Goal: Navigation & Orientation: Find specific page/section

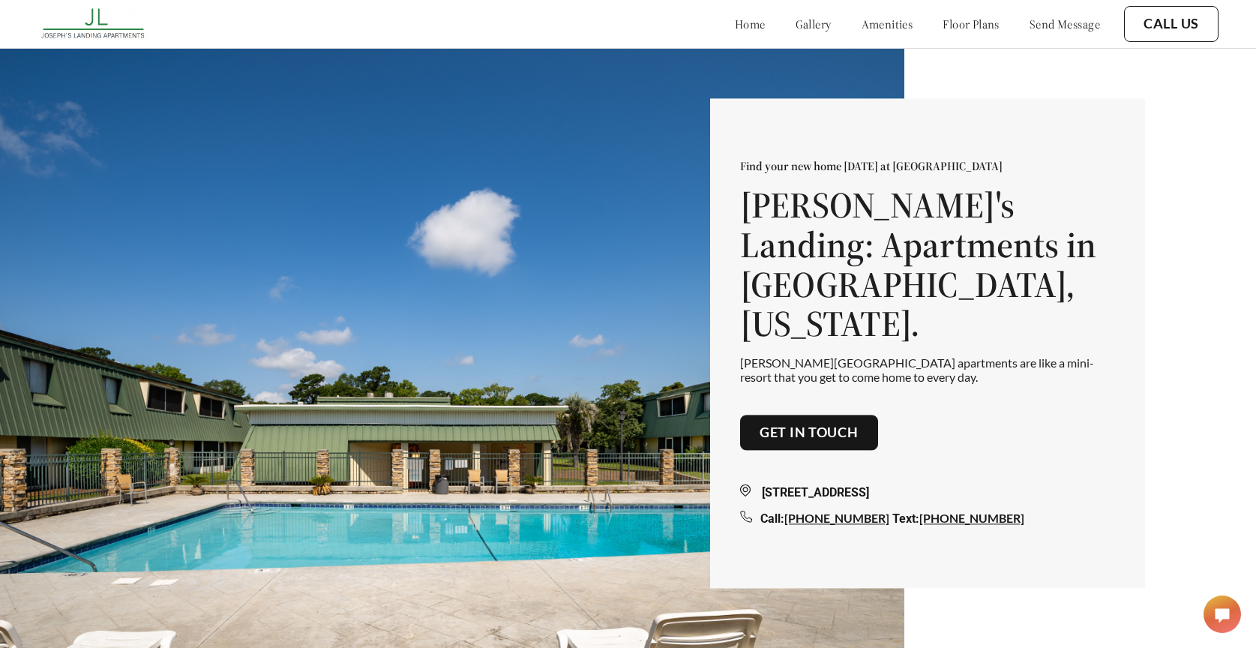
click at [796, 27] on link "gallery" at bounding box center [814, 23] width 36 height 15
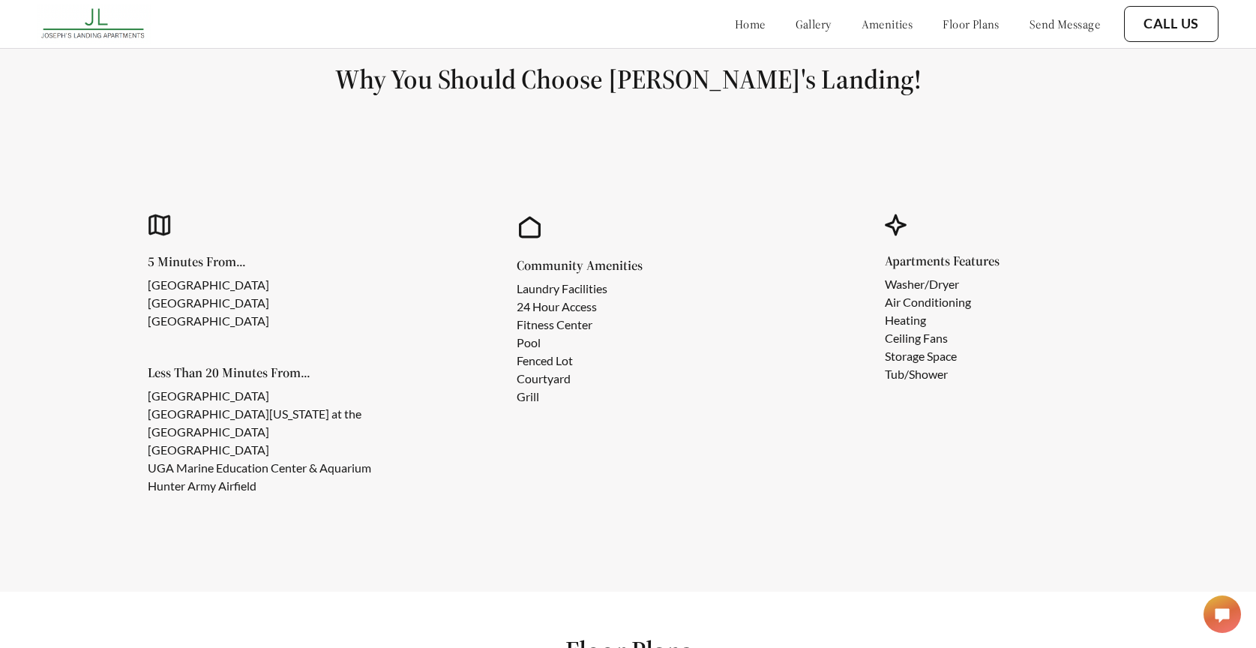
scroll to position [1324, 0]
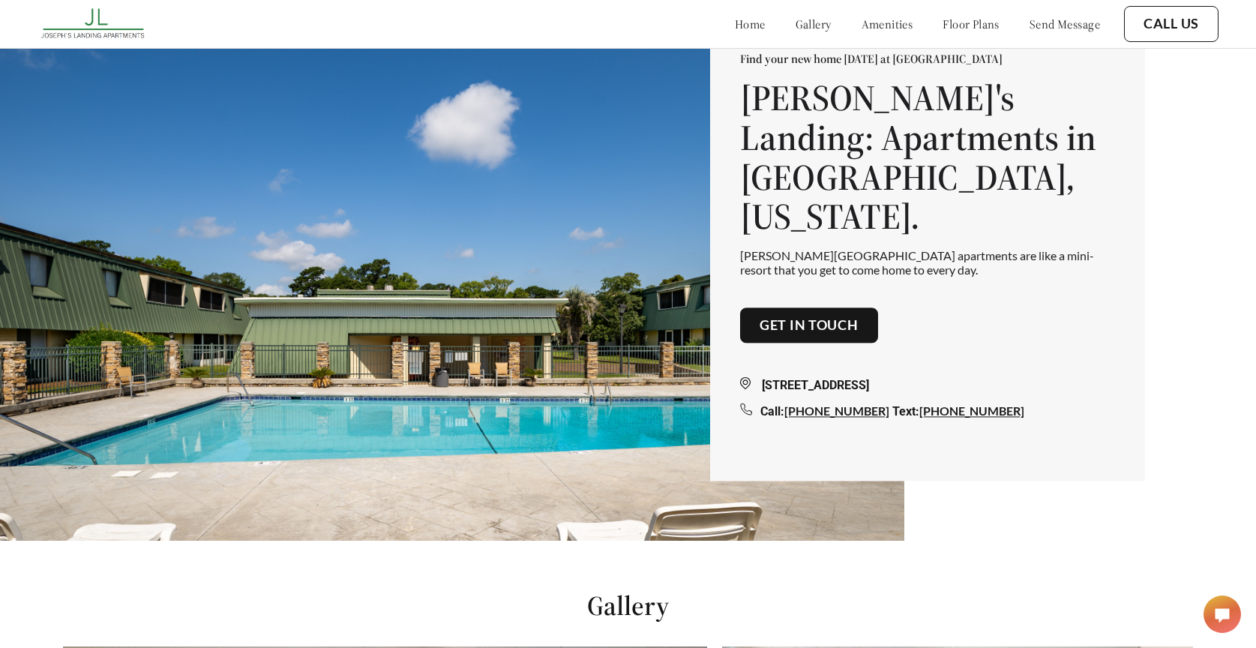
click at [870, 23] on link "amenities" at bounding box center [888, 23] width 52 height 15
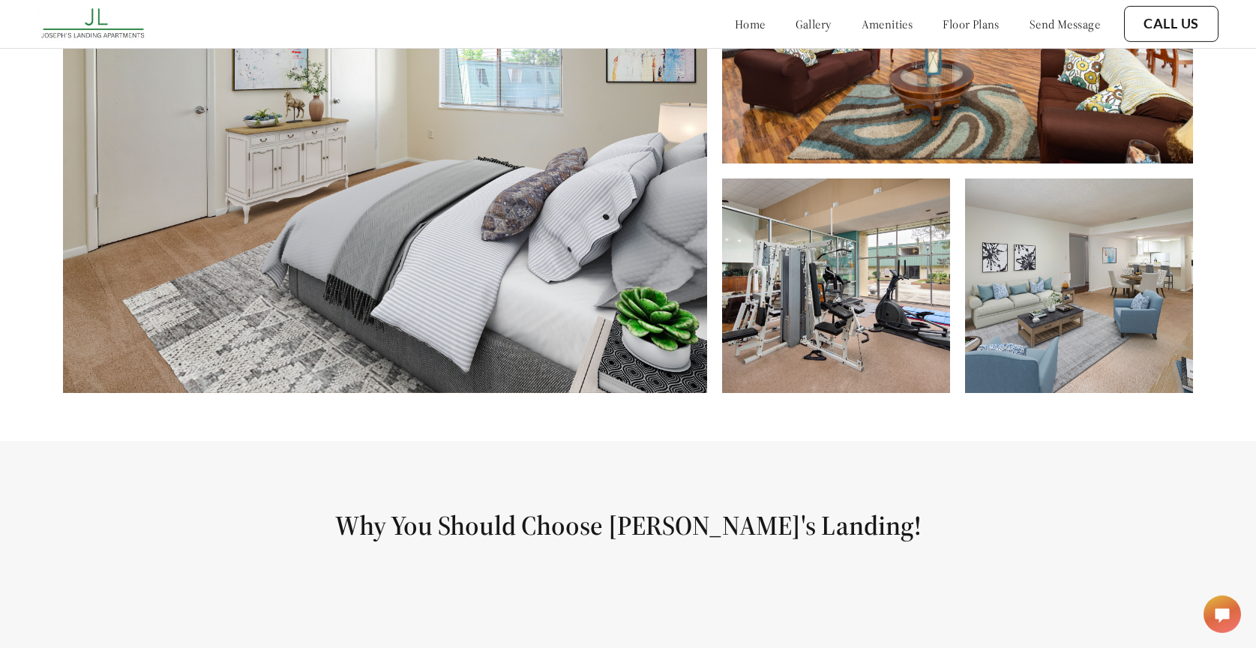
click at [949, 22] on link "floor plans" at bounding box center [971, 23] width 57 height 15
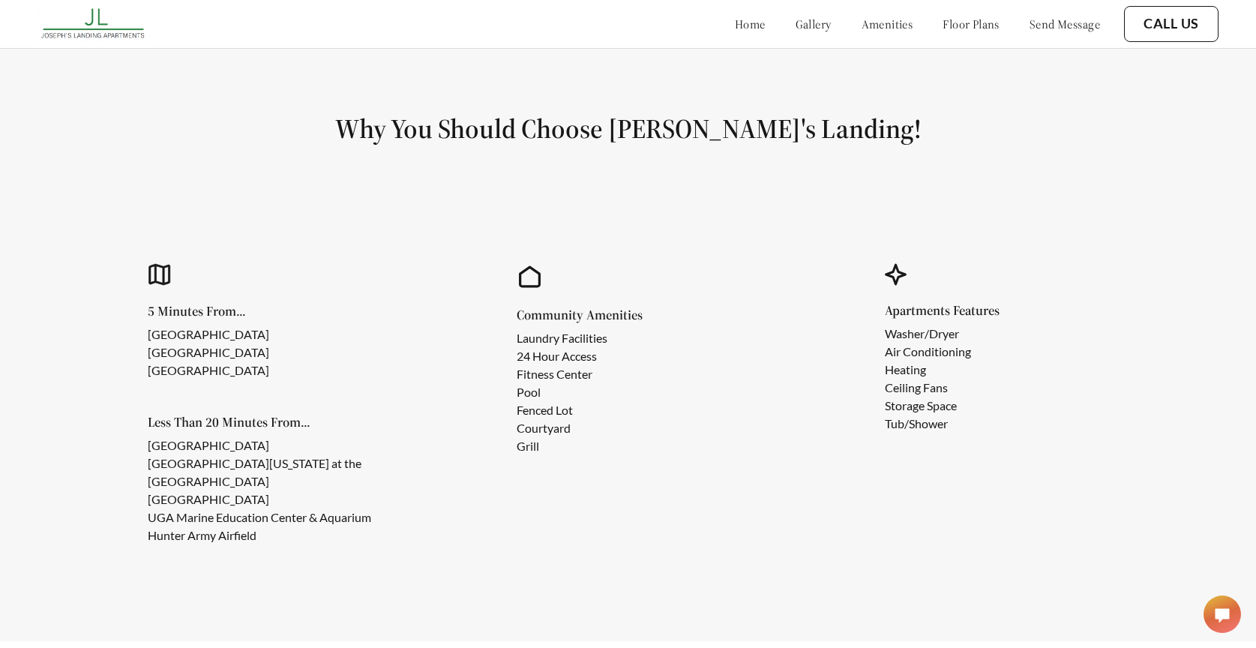
scroll to position [1258, 0]
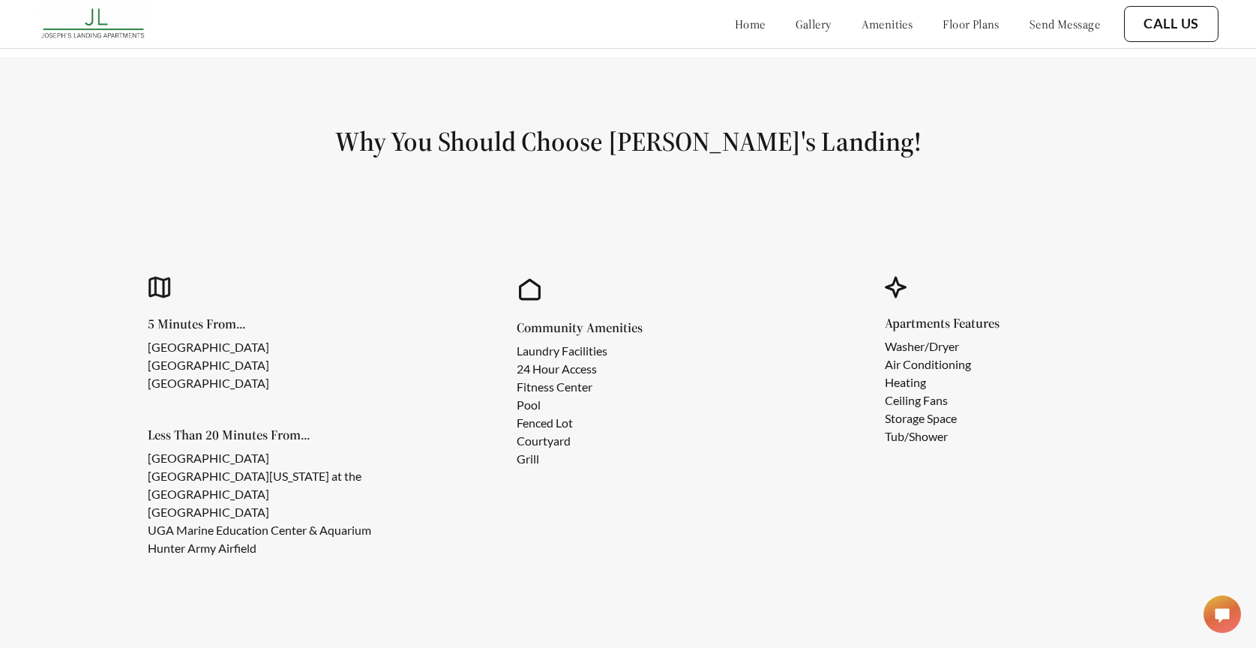
click at [735, 28] on link "home" at bounding box center [750, 23] width 31 height 15
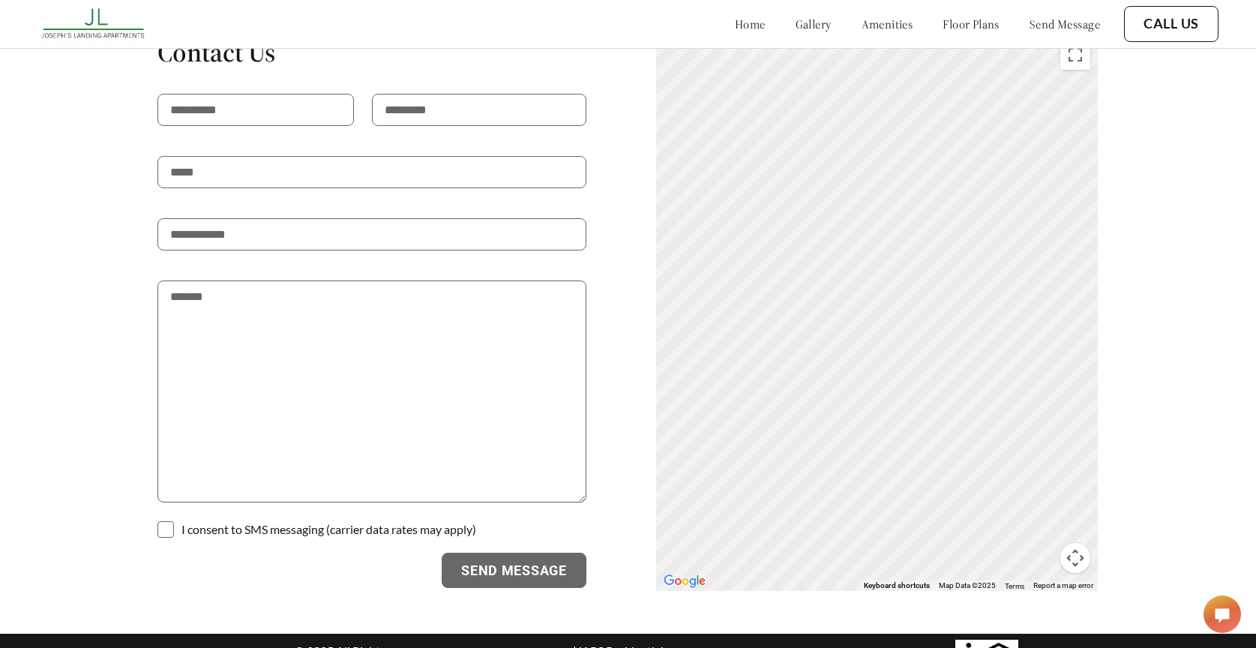
scroll to position [2956, 0]
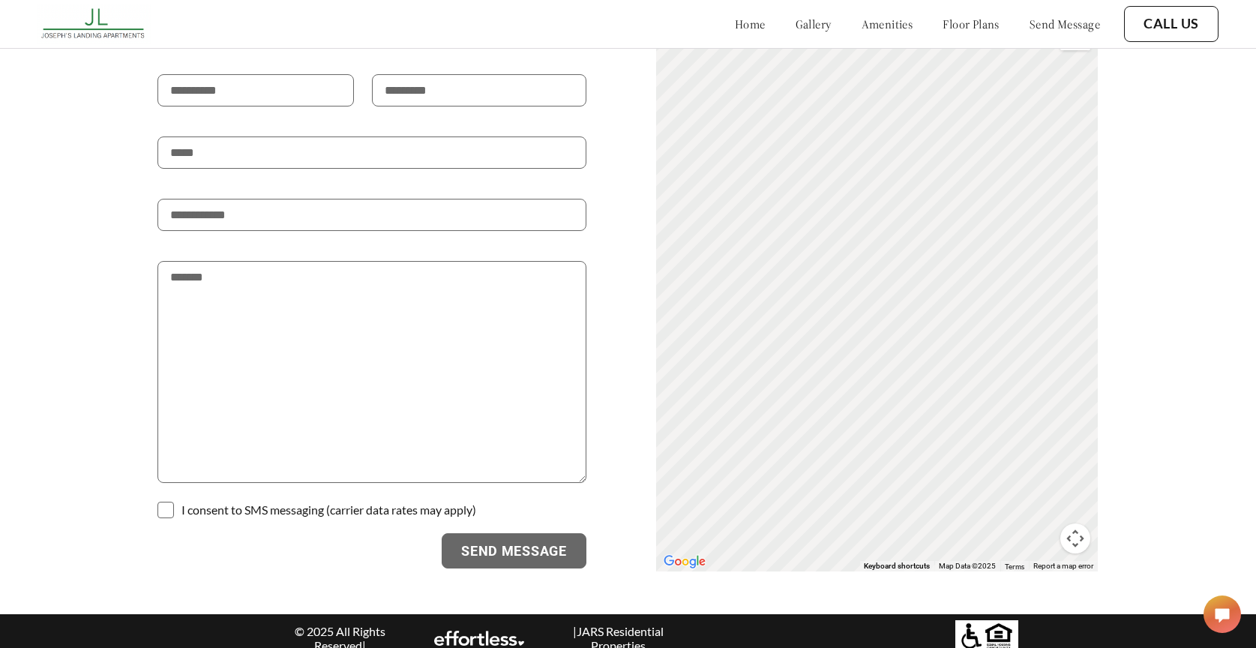
click at [1064, 22] on link "send message" at bounding box center [1065, 23] width 70 height 15
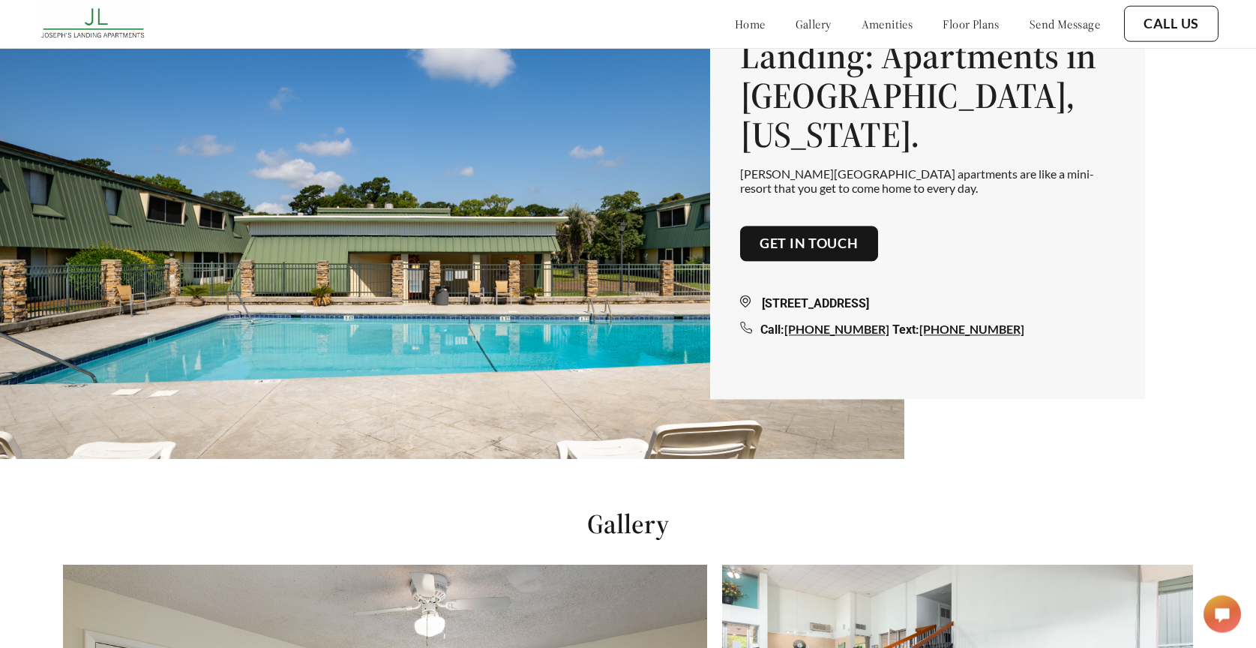
scroll to position [187, 0]
